Goal: Communication & Community: Share content

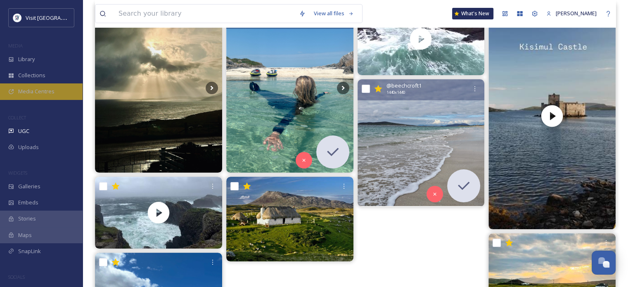
scroll to position [124, 0]
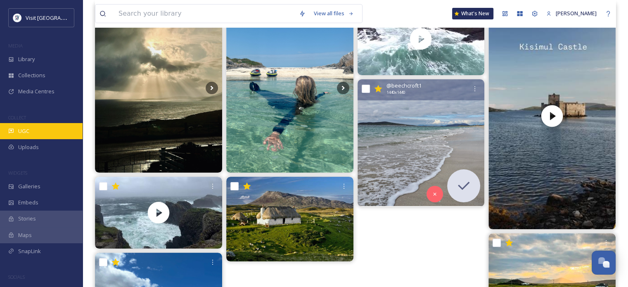
click at [22, 130] on span "UGC" at bounding box center [23, 131] width 11 height 8
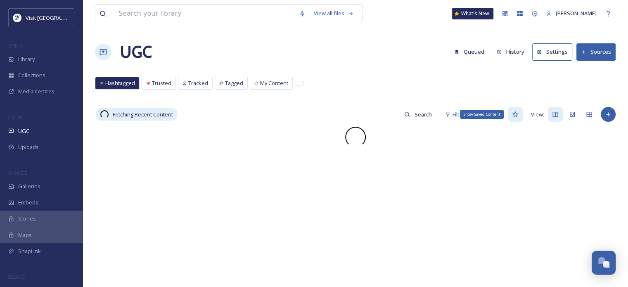
click at [515, 115] on icon at bounding box center [515, 114] width 7 height 7
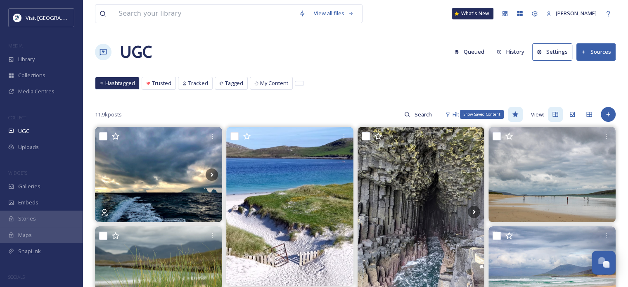
click at [516, 113] on icon at bounding box center [515, 115] width 6 height 6
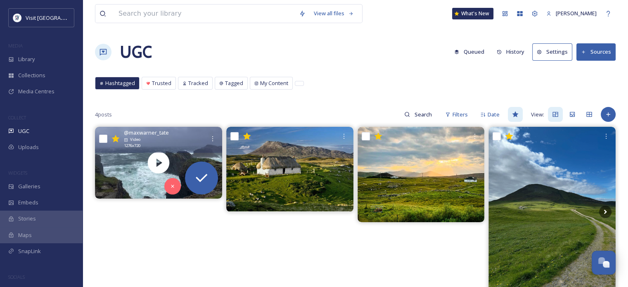
click at [195, 137] on div "Video" at bounding box center [164, 140] width 81 height 6
click at [190, 139] on div "Video" at bounding box center [164, 140] width 81 height 6
click at [119, 147] on div "@ maxwarner_tate Video 1276 x 720" at bounding box center [158, 140] width 127 height 26
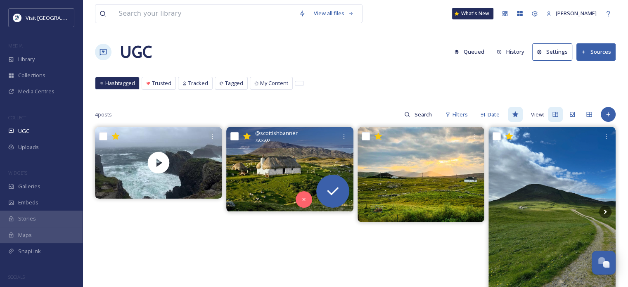
click at [279, 151] on img at bounding box center [289, 169] width 127 height 85
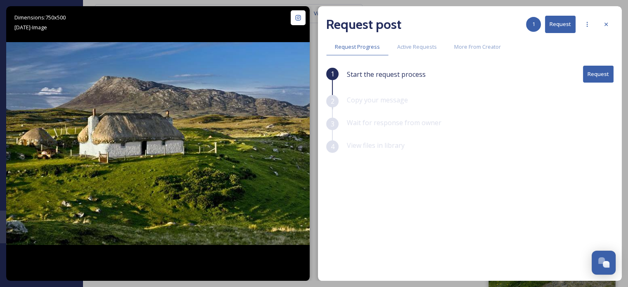
click at [601, 72] on button "Request" at bounding box center [598, 74] width 31 height 17
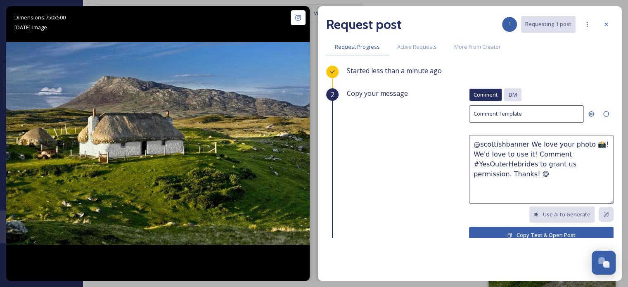
click at [509, 94] on span "DM" at bounding box center [513, 95] width 8 height 8
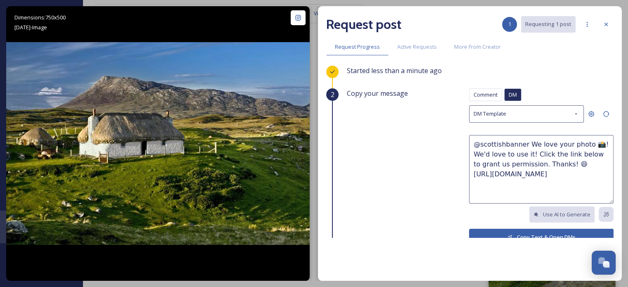
click at [524, 231] on button "Copy Text & Open DMs" at bounding box center [541, 237] width 145 height 17
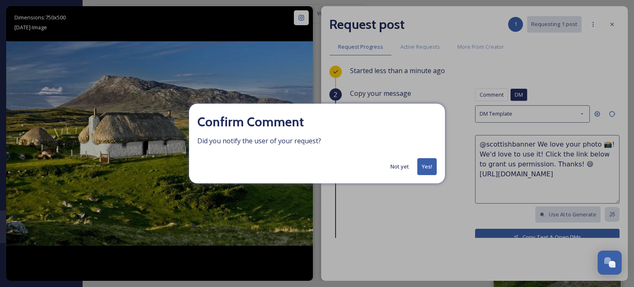
click at [427, 170] on button "Yes!" at bounding box center [427, 166] width 19 height 17
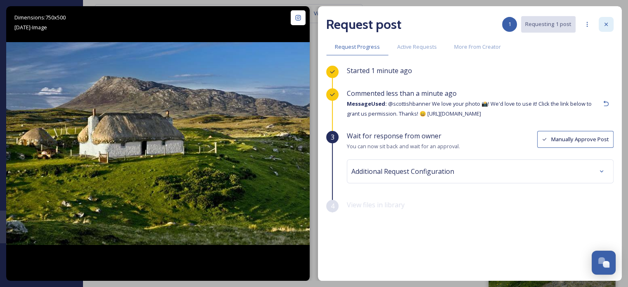
click at [607, 24] on icon at bounding box center [606, 24] width 7 height 7
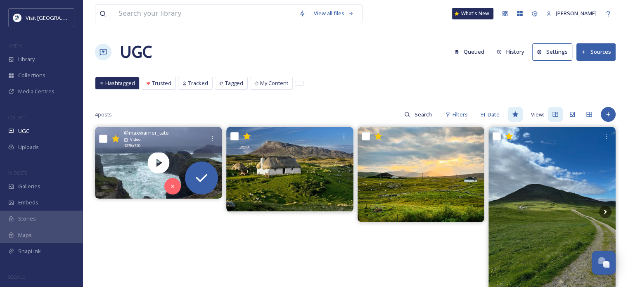
click at [177, 145] on div "@ maxwarner_tate Video 1276 x 720" at bounding box center [164, 139] width 81 height 20
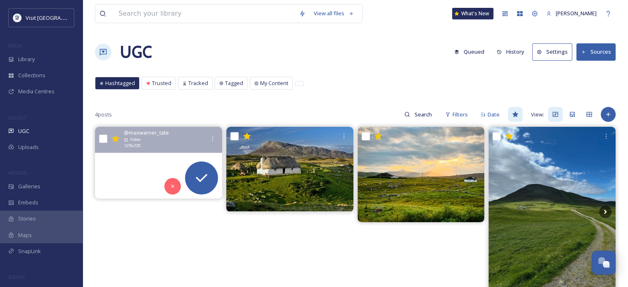
click at [115, 157] on video "Amazing to see the waves on the build up to high tide today at the Butt of Lewi…" at bounding box center [158, 163] width 127 height 72
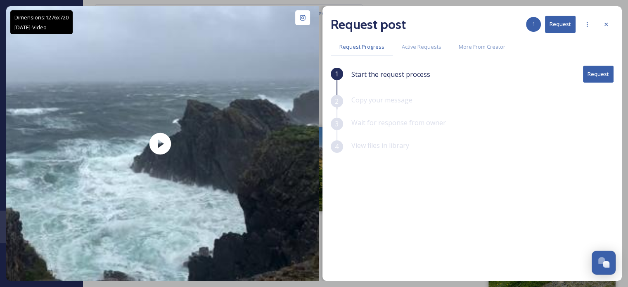
click at [606, 74] on button "Request" at bounding box center [598, 74] width 31 height 17
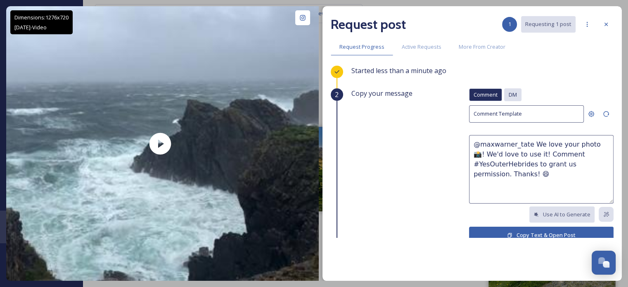
click at [509, 97] on span "DM" at bounding box center [513, 95] width 8 height 8
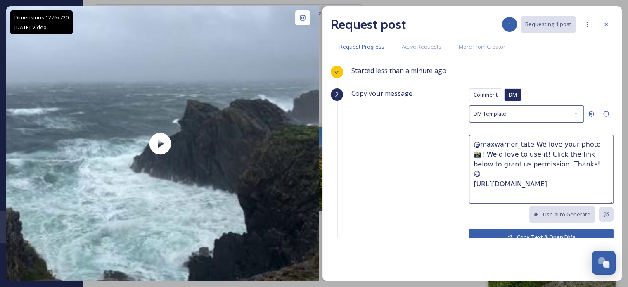
click at [508, 231] on button "Copy Text & Open DMs" at bounding box center [541, 237] width 145 height 17
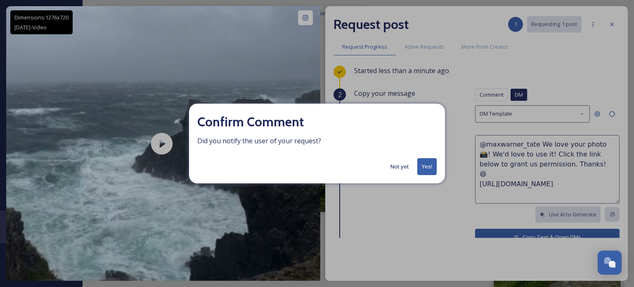
click at [425, 166] on button "Yes!" at bounding box center [427, 166] width 19 height 17
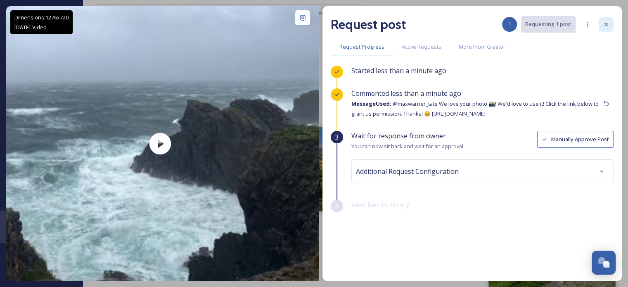
click at [608, 21] on icon at bounding box center [606, 24] width 7 height 7
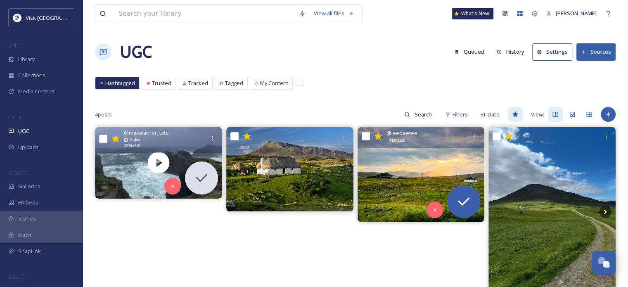
click at [413, 175] on img at bounding box center [421, 174] width 127 height 95
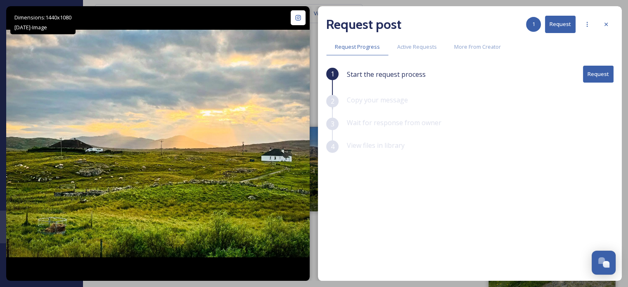
click at [599, 75] on button "Request" at bounding box center [598, 74] width 31 height 17
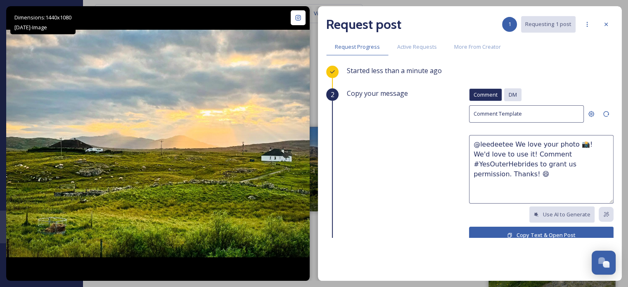
click at [509, 91] on span "DM" at bounding box center [513, 95] width 8 height 8
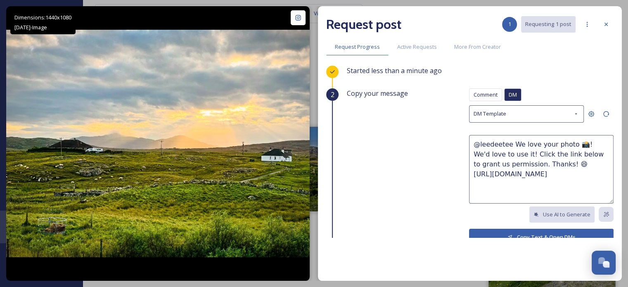
click at [509, 233] on button "Copy Text & Open DMs" at bounding box center [541, 237] width 145 height 17
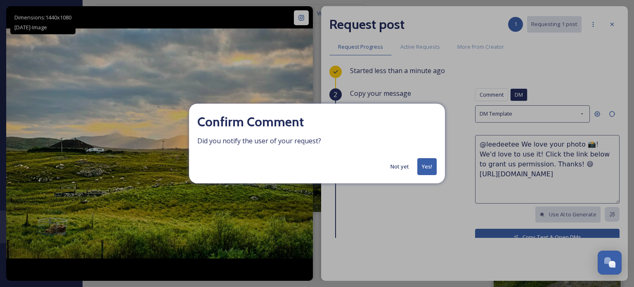
click at [425, 169] on button "Yes!" at bounding box center [427, 166] width 19 height 17
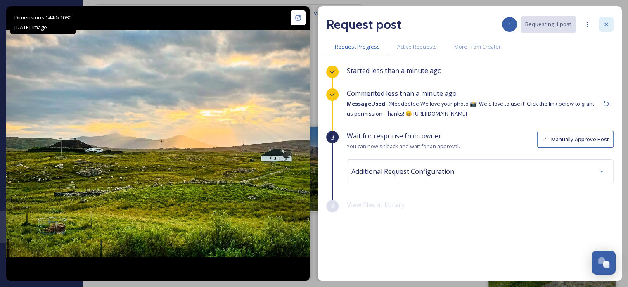
click at [607, 22] on icon at bounding box center [606, 24] width 7 height 7
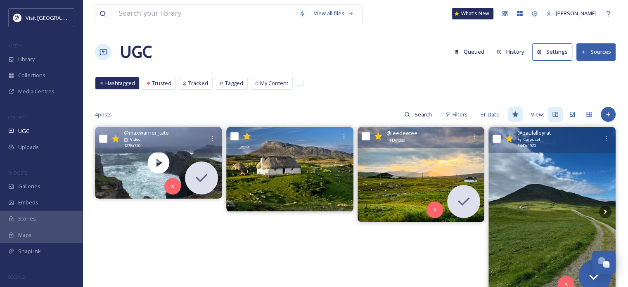
click at [558, 195] on img at bounding box center [552, 211] width 127 height 169
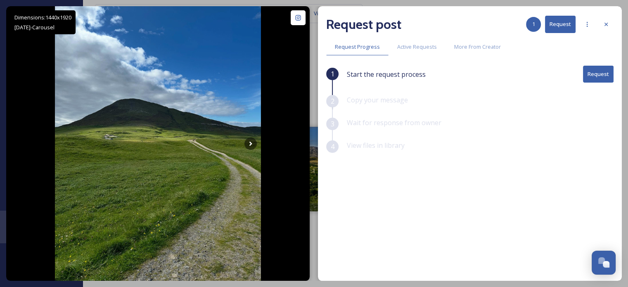
click at [597, 74] on button "Request" at bounding box center [598, 74] width 31 height 17
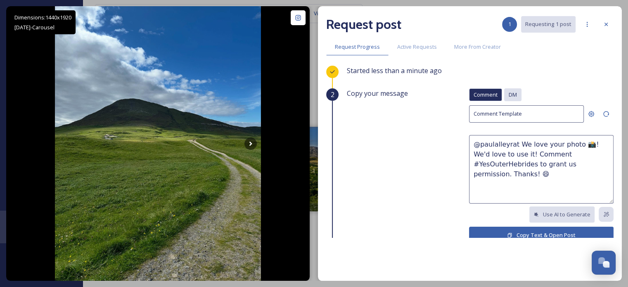
click at [509, 93] on span "DM" at bounding box center [513, 95] width 8 height 8
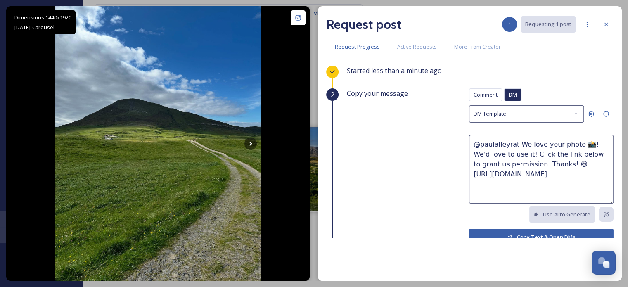
click at [520, 229] on button "Copy Text & Open DMs" at bounding box center [541, 237] width 145 height 17
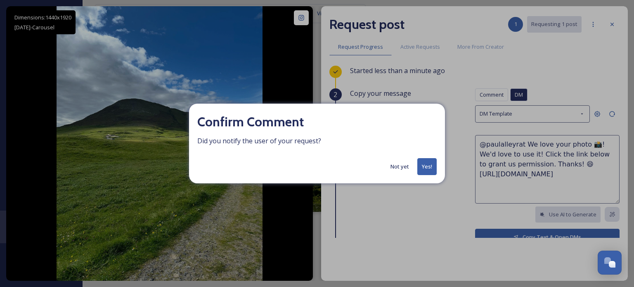
click at [431, 169] on button "Yes!" at bounding box center [427, 166] width 19 height 17
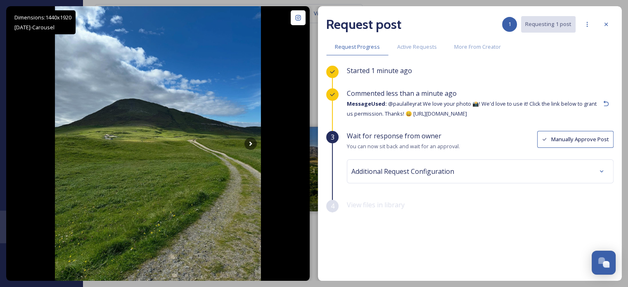
click at [605, 21] on icon at bounding box center [606, 24] width 7 height 7
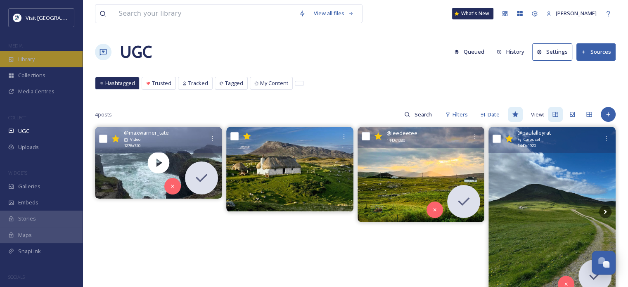
click at [29, 54] on div "Library" at bounding box center [41, 59] width 83 height 16
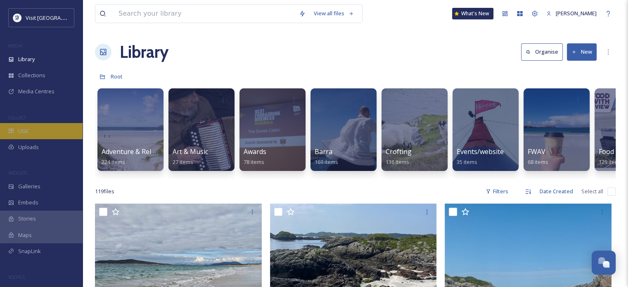
click at [24, 130] on span "UGC" at bounding box center [23, 131] width 11 height 8
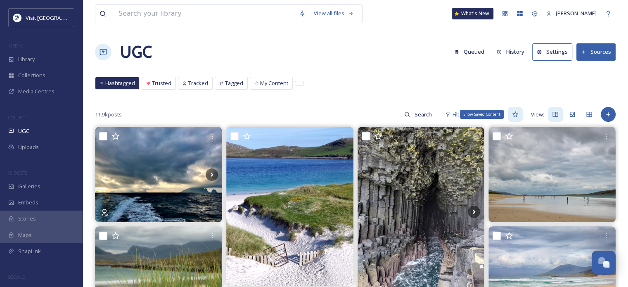
click at [514, 113] on icon at bounding box center [515, 114] width 7 height 7
